Goal: Find specific fact: Find specific fact

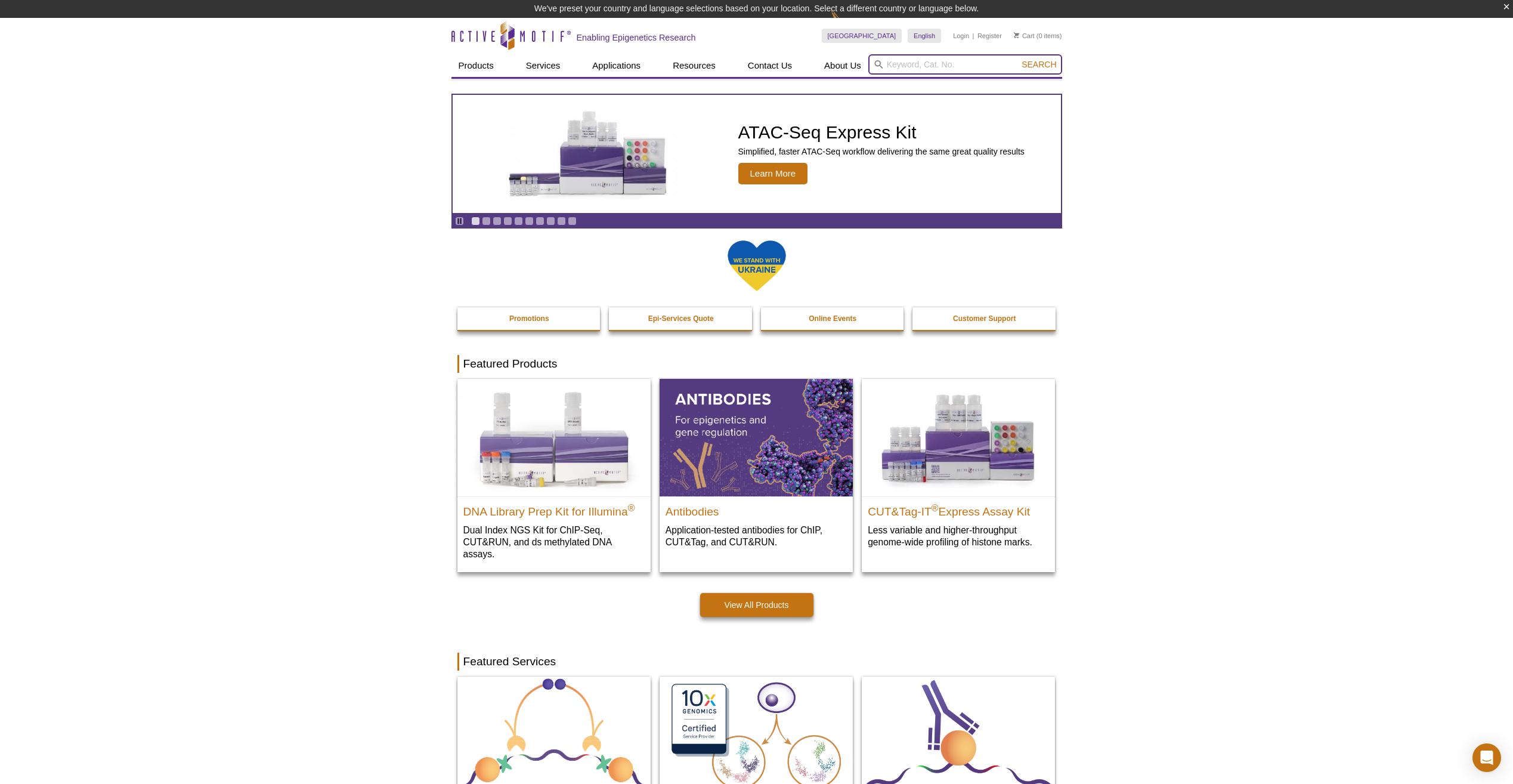
click at [950, 68] on input "search" at bounding box center [965, 64] width 194 height 20
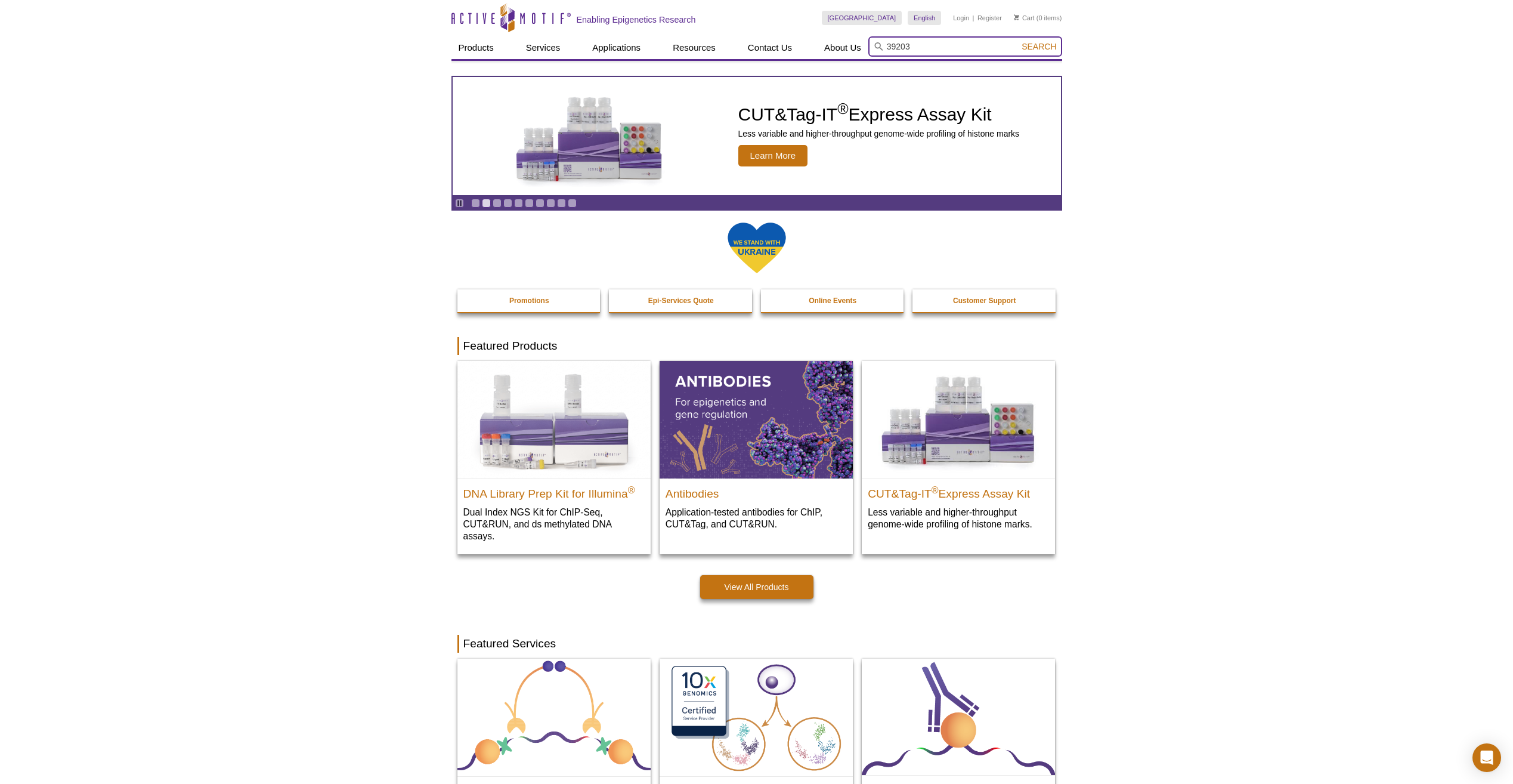
type input "39203"
click at [882, 45] on icon at bounding box center [878, 46] width 9 height 9
click at [877, 43] on icon at bounding box center [878, 46] width 9 height 9
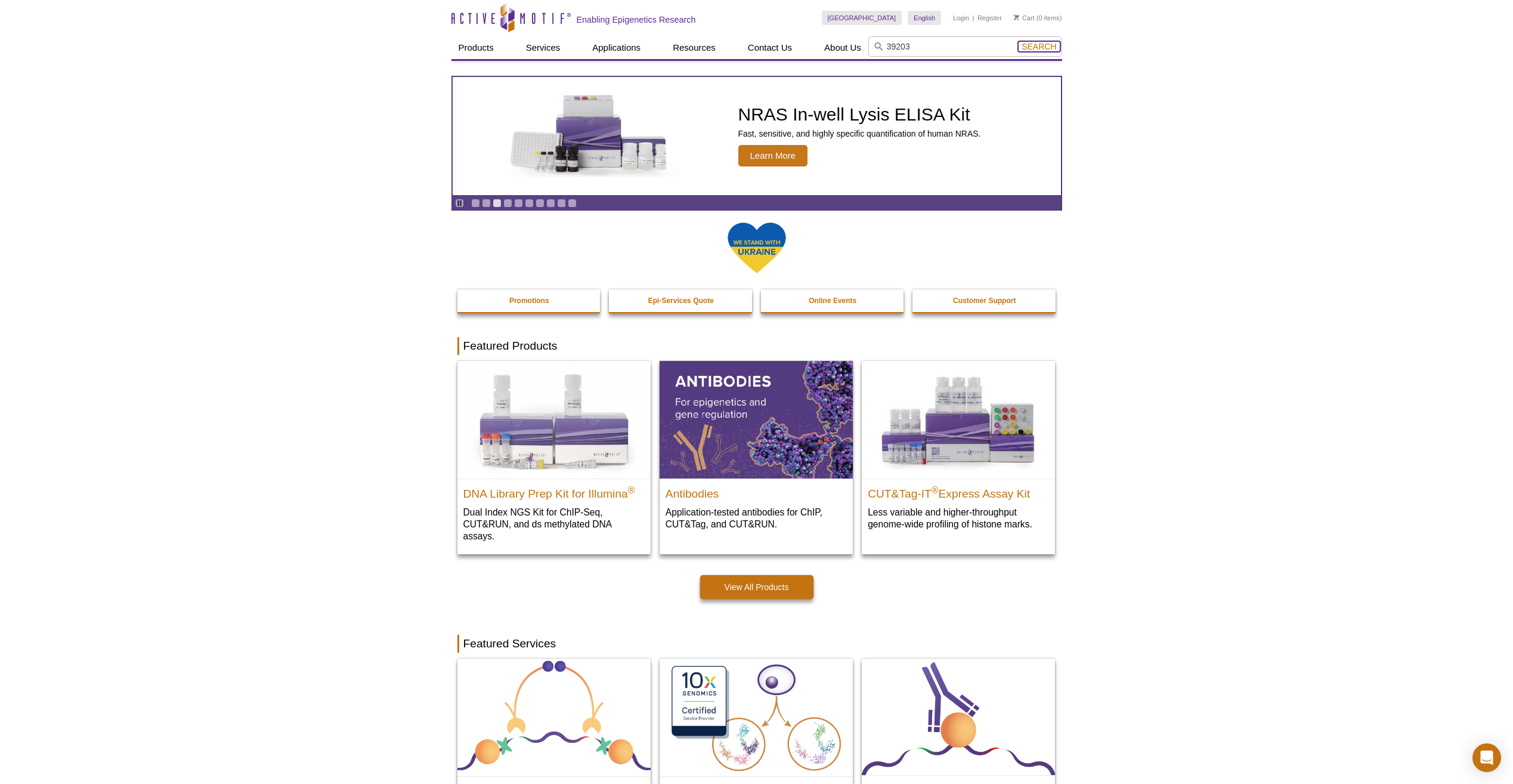
click at [1038, 48] on span "Search" at bounding box center [1039, 47] width 34 height 10
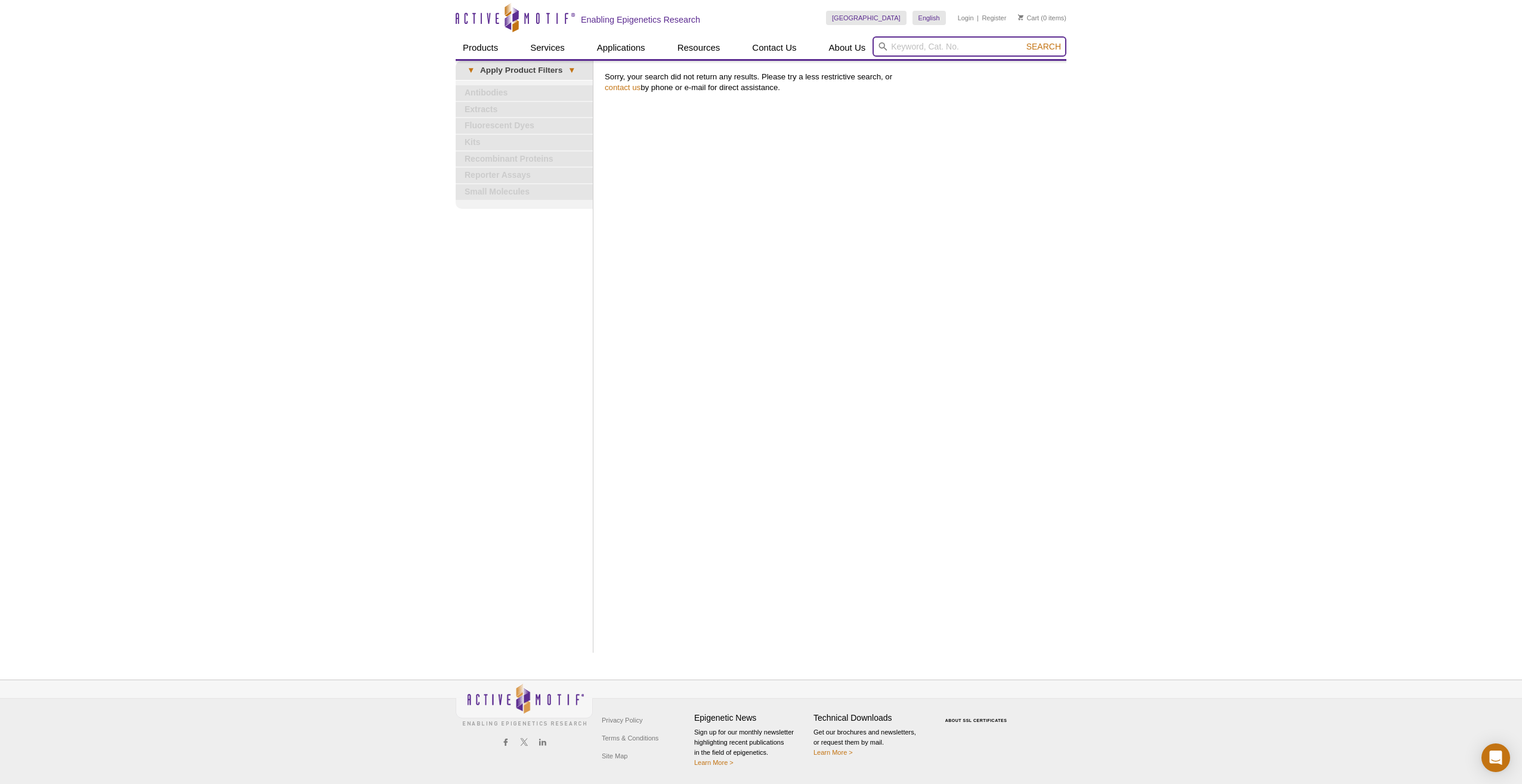
click at [909, 46] on input "search" at bounding box center [969, 46] width 194 height 20
type input "cgbp"
click at [1023, 41] on button "Search" at bounding box center [1044, 47] width 42 height 11
